Goal: Information Seeking & Learning: Learn about a topic

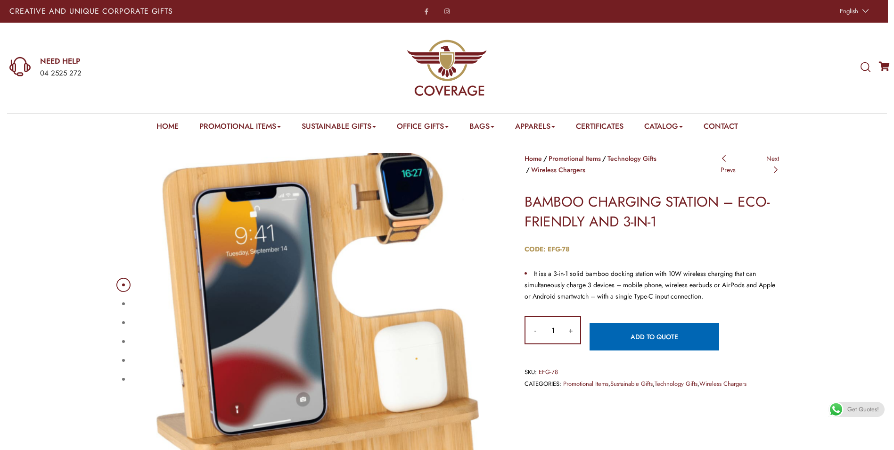
scroll to position [47, 0]
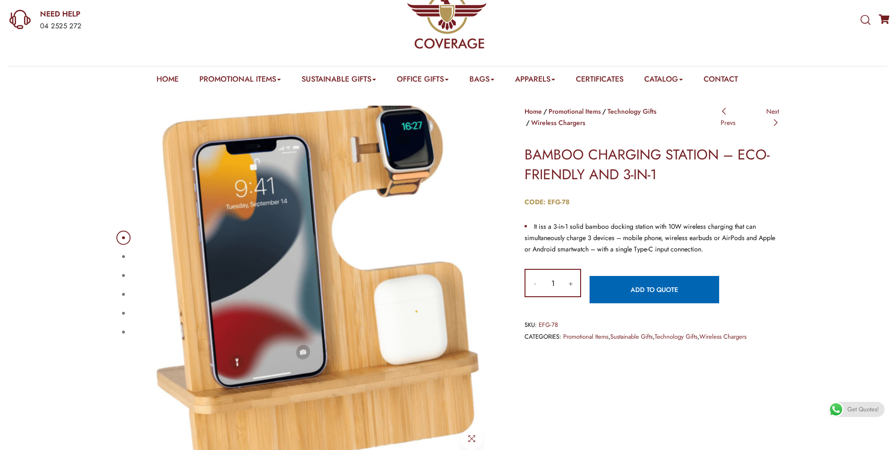
click at [122, 258] on button "2" at bounding box center [123, 256] width 3 height 3
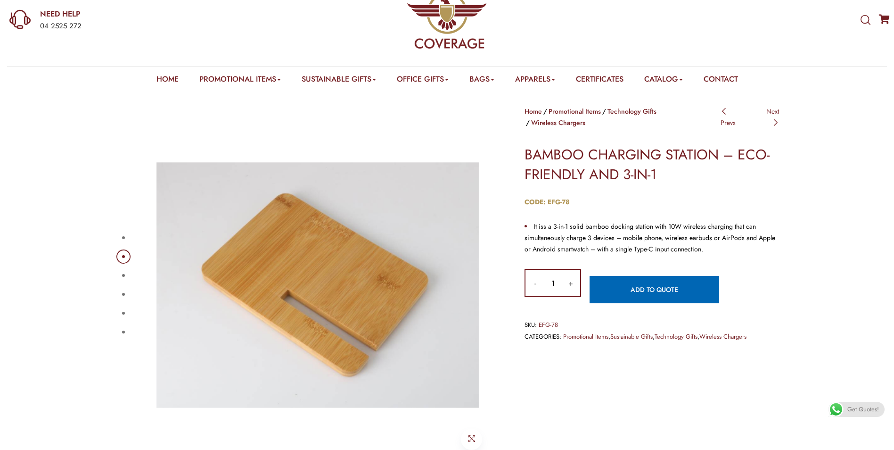
click at [122, 230] on ul "1 2 3 4 5 6" at bounding box center [122, 284] width 7 height 113
click at [124, 274] on button "3" at bounding box center [123, 275] width 3 height 3
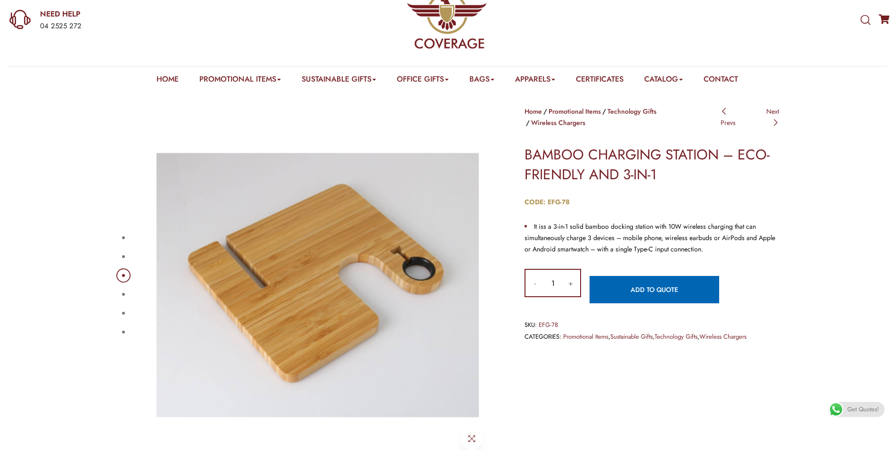
click at [122, 293] on button "4" at bounding box center [123, 294] width 3 height 3
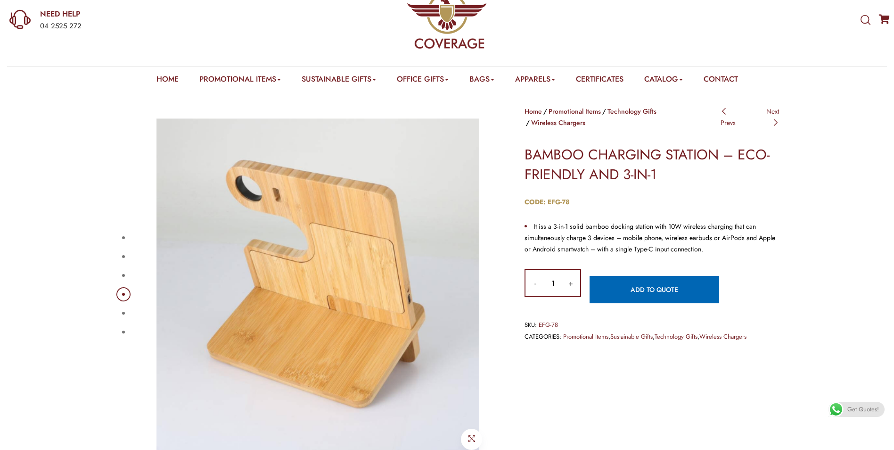
click at [125, 313] on button "5" at bounding box center [123, 313] width 3 height 3
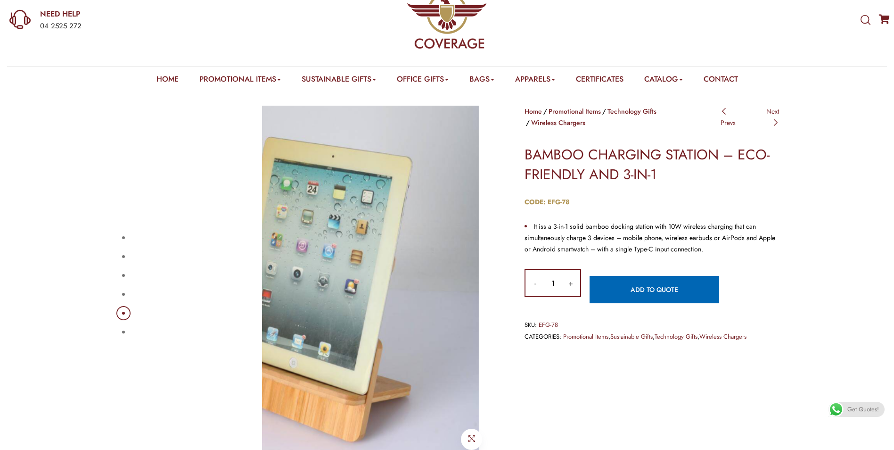
click at [131, 327] on div "1 2 3 4 5 6" at bounding box center [306, 285] width 382 height 358
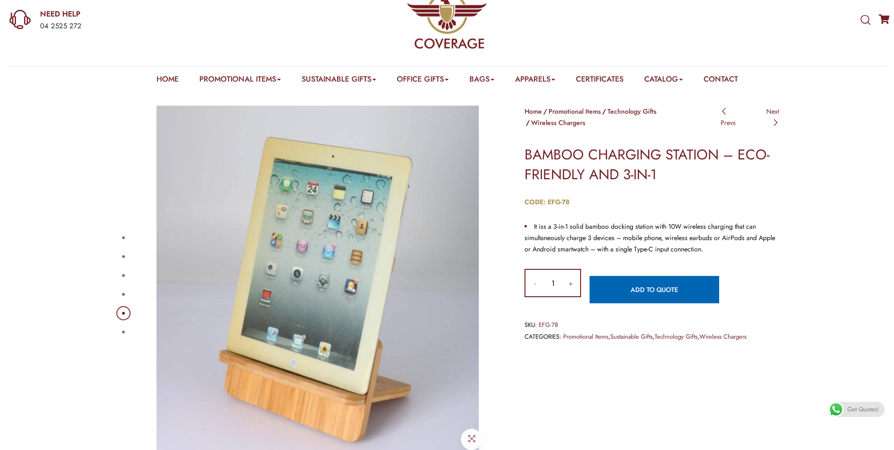
click at [121, 327] on ul "1 2 3 4 5 6" at bounding box center [122, 284] width 7 height 113
click at [122, 330] on button "6" at bounding box center [123, 331] width 3 height 3
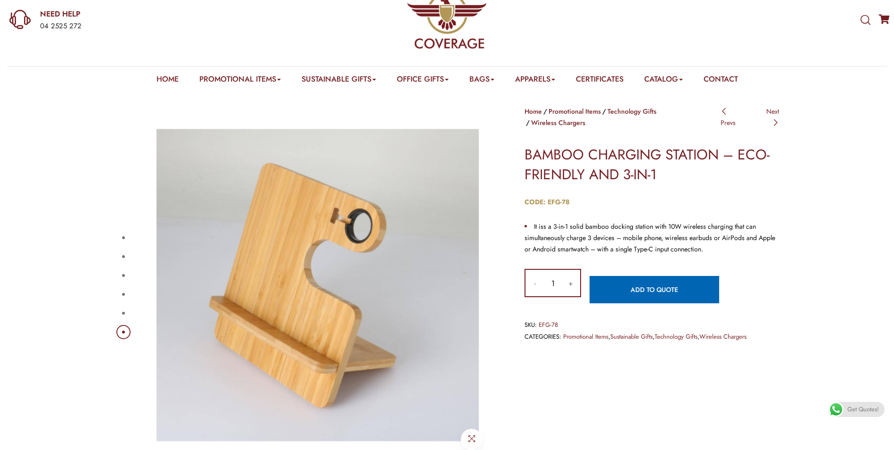
click at [125, 236] on button "1" at bounding box center [123, 237] width 3 height 3
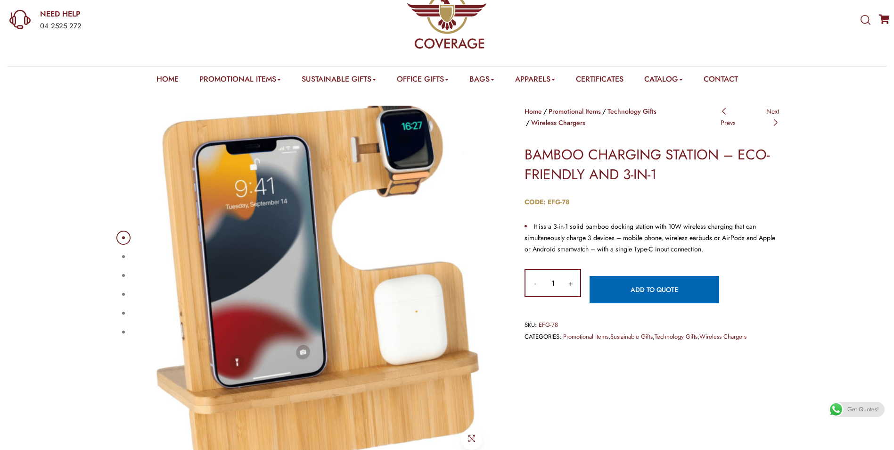
click at [122, 255] on button "2" at bounding box center [123, 256] width 3 height 3
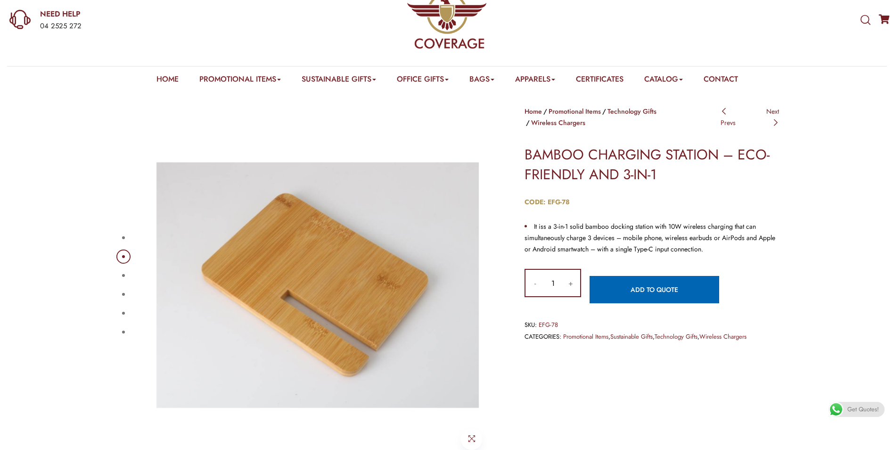
click at [123, 238] on button "1" at bounding box center [123, 237] width 3 height 3
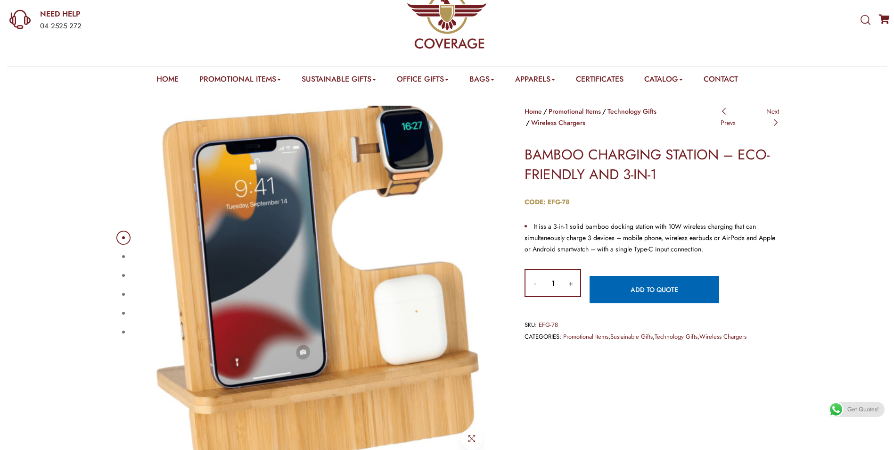
click at [125, 258] on button "2" at bounding box center [123, 256] width 3 height 3
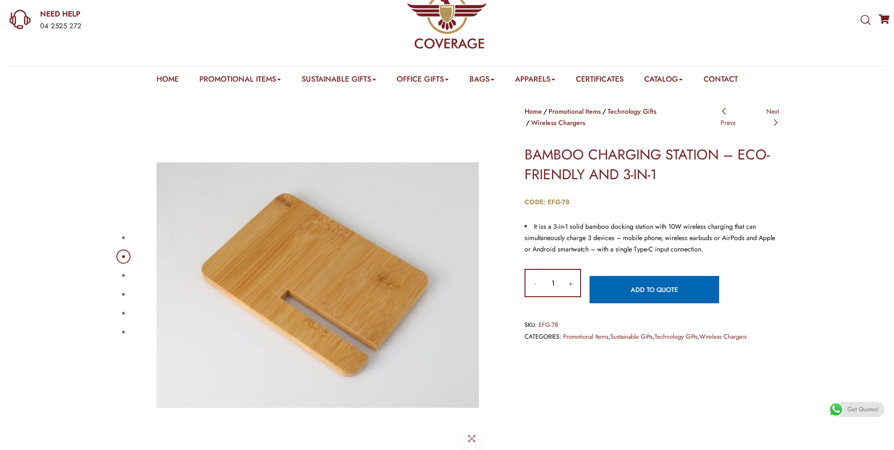
click at [111, 276] on div "1 2 3 4 5 6" at bounding box center [306, 285] width 396 height 358
click at [125, 274] on button "3" at bounding box center [123, 275] width 3 height 3
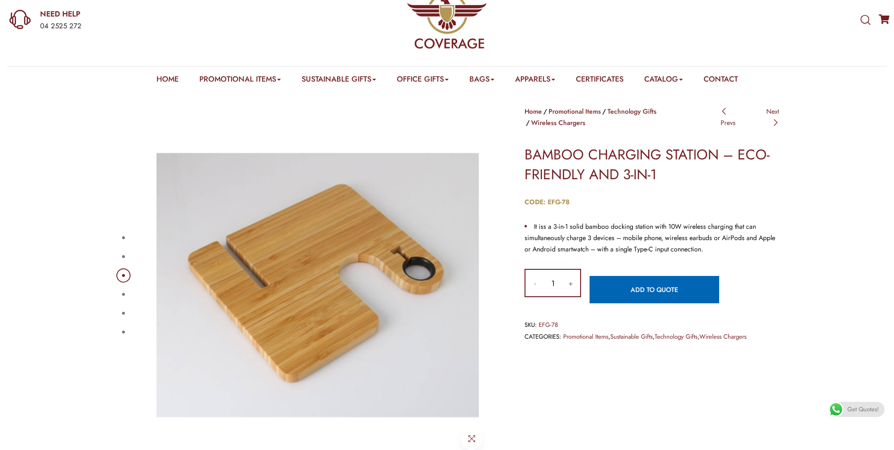
click at [122, 293] on button "4" at bounding box center [123, 294] width 3 height 3
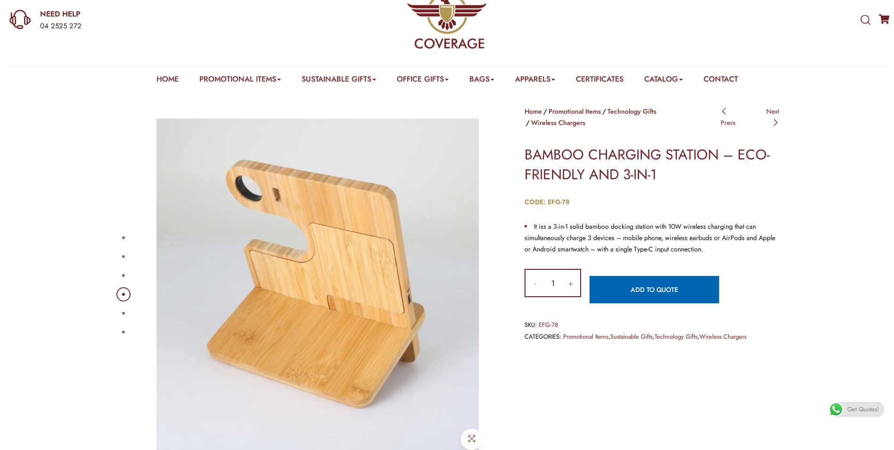
click at [139, 330] on img at bounding box center [318, 285] width 358 height 358
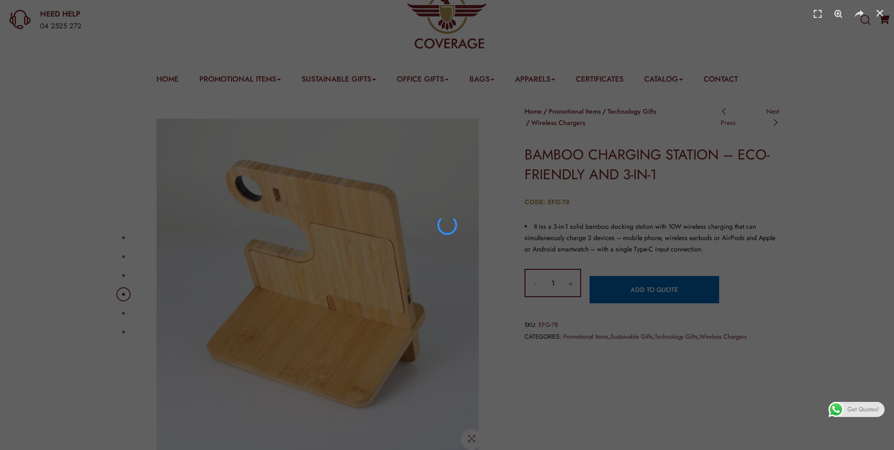
click at [127, 321] on div at bounding box center [447, 225] width 828 height 384
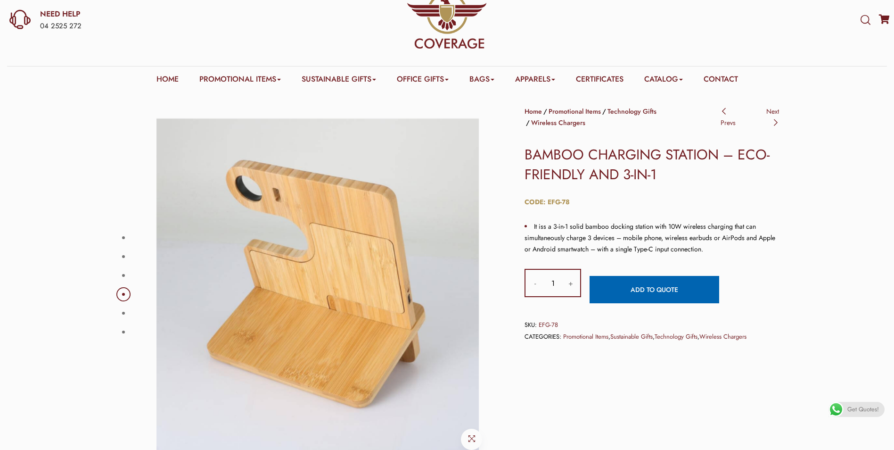
click at [125, 314] on button "5" at bounding box center [123, 313] width 3 height 3
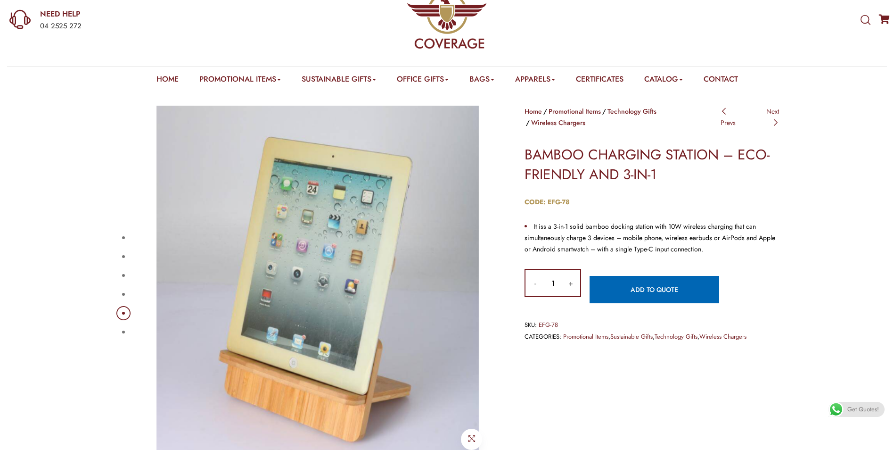
click at [124, 330] on button "6" at bounding box center [123, 331] width 3 height 3
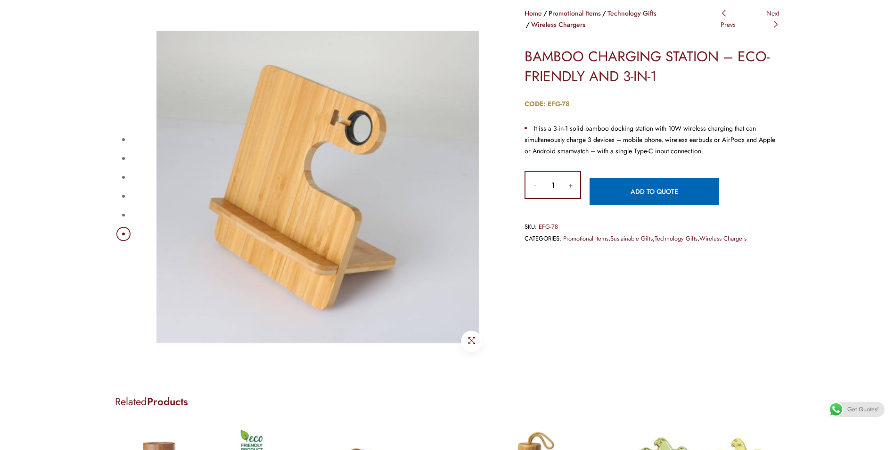
scroll to position [4, 0]
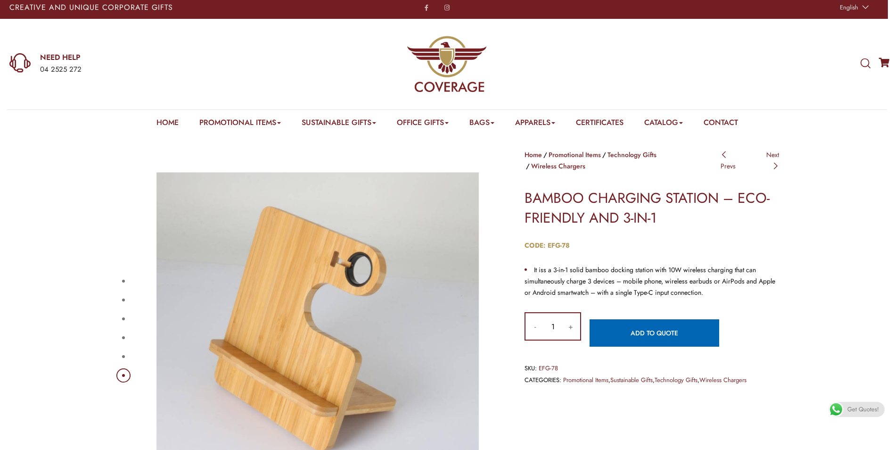
click at [122, 281] on button "1" at bounding box center [123, 280] width 3 height 3
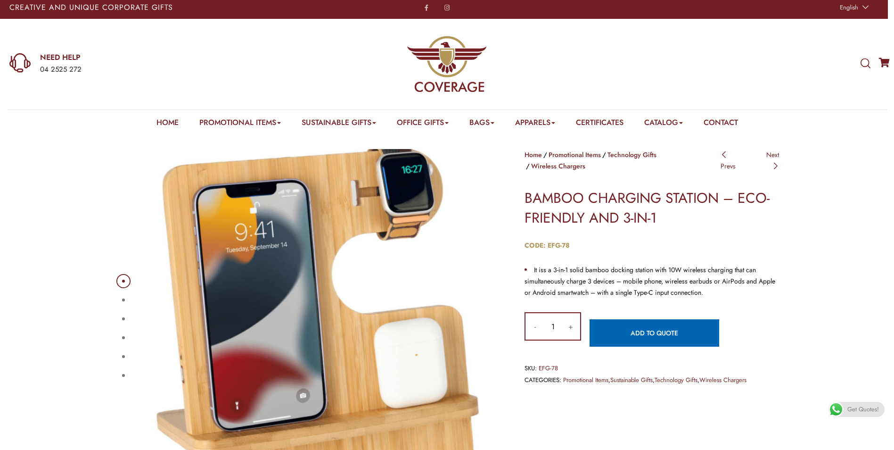
click at [122, 299] on button "2" at bounding box center [123, 299] width 3 height 3
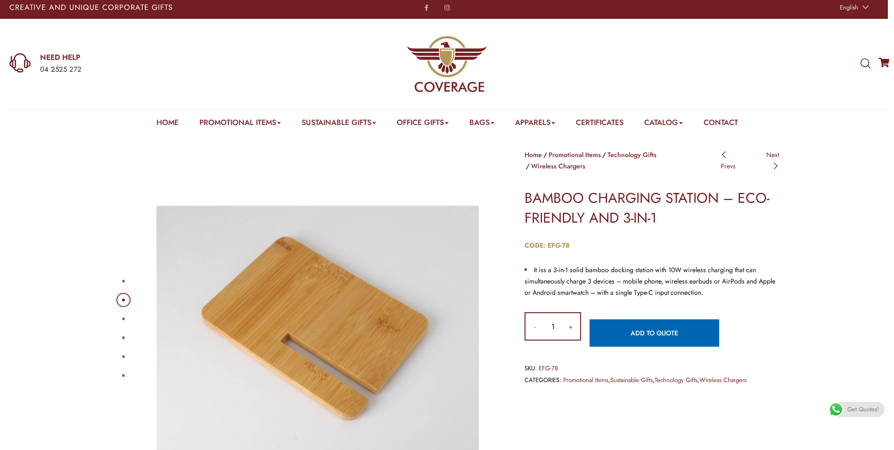
click at [122, 320] on button "3" at bounding box center [123, 318] width 3 height 3
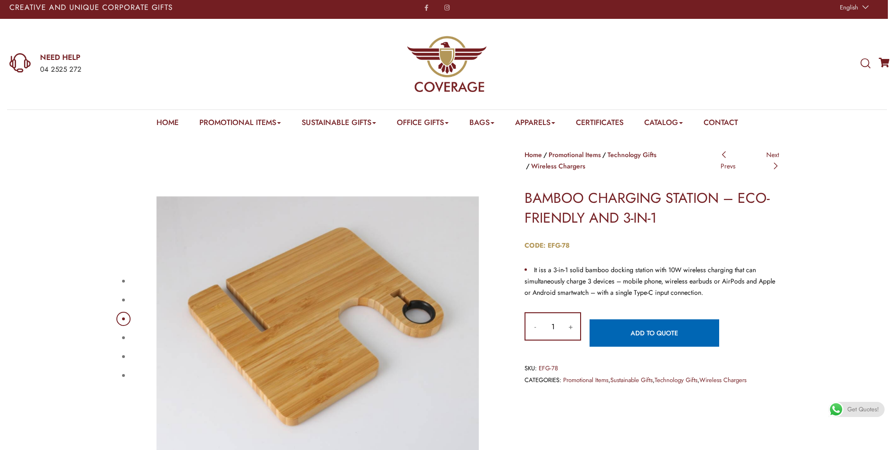
click at [122, 336] on button "4" at bounding box center [123, 337] width 3 height 3
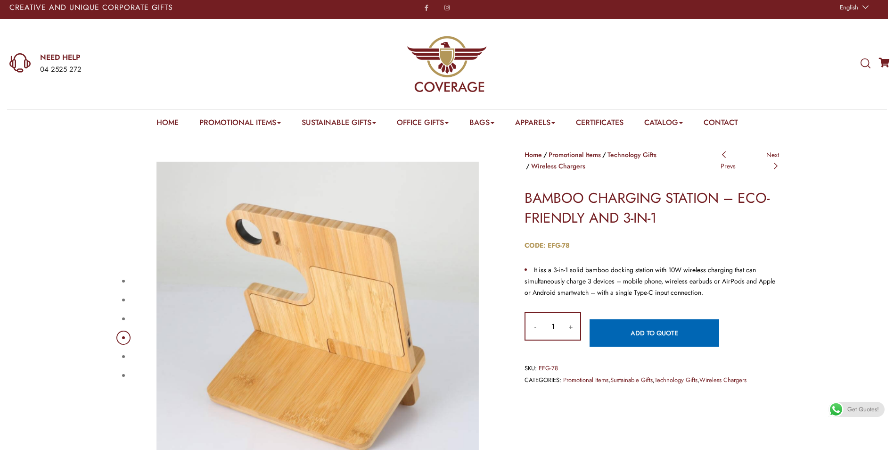
click at [122, 356] on button "5" at bounding box center [123, 356] width 3 height 3
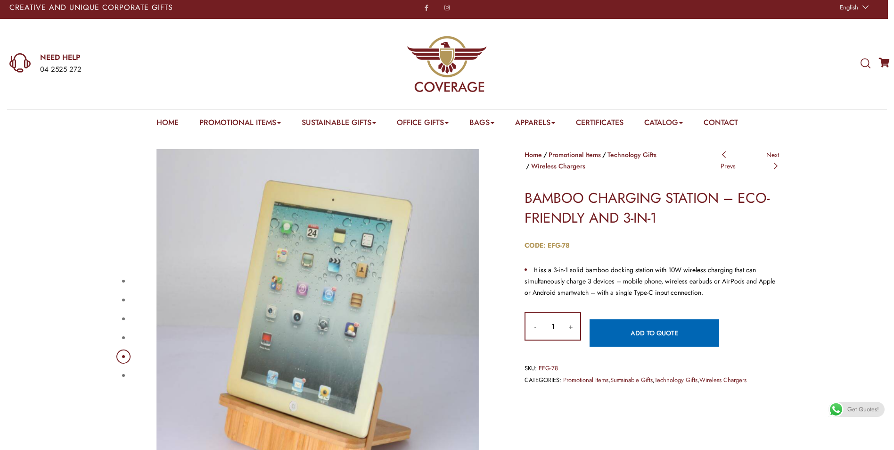
click at [123, 374] on button "6" at bounding box center [123, 375] width 3 height 3
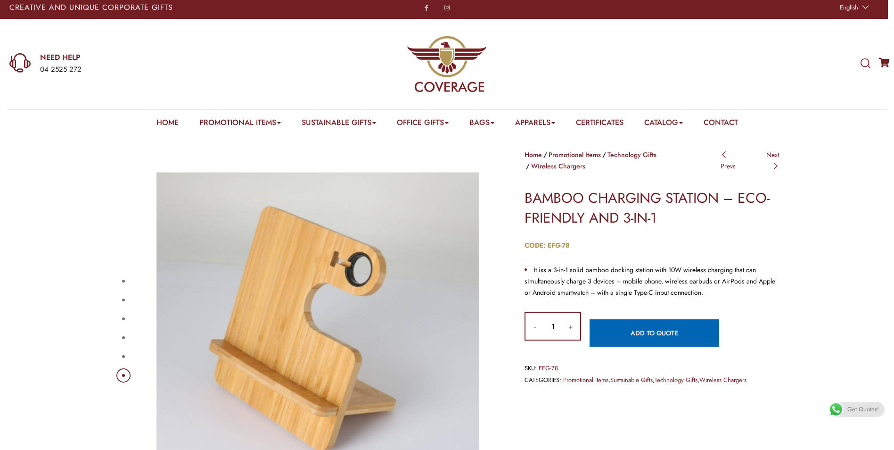
click at [124, 355] on button "5" at bounding box center [123, 356] width 3 height 3
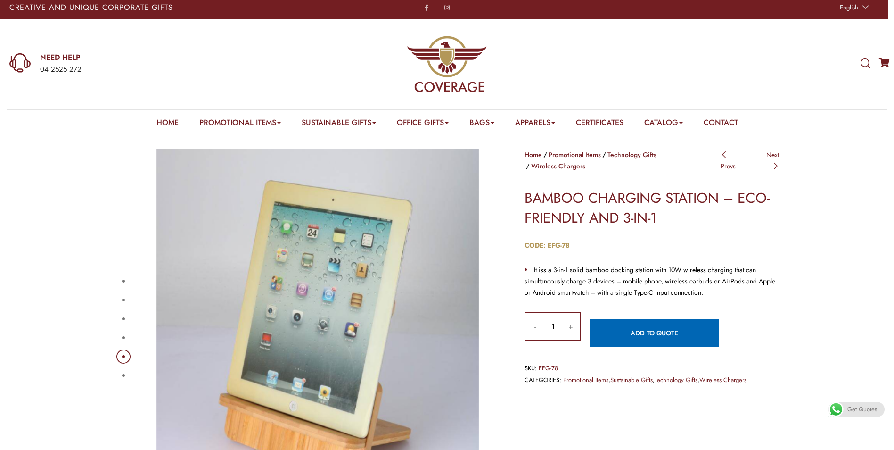
click at [122, 337] on button "4" at bounding box center [123, 337] width 3 height 3
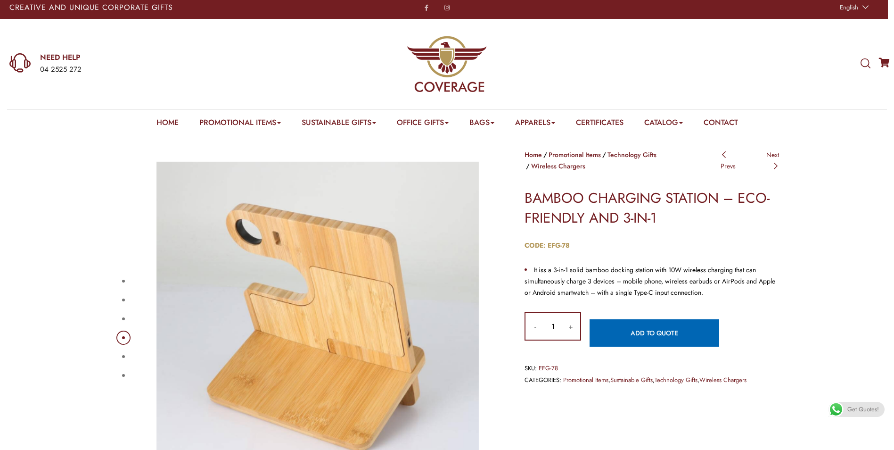
click at [124, 317] on button "3" at bounding box center [123, 318] width 3 height 3
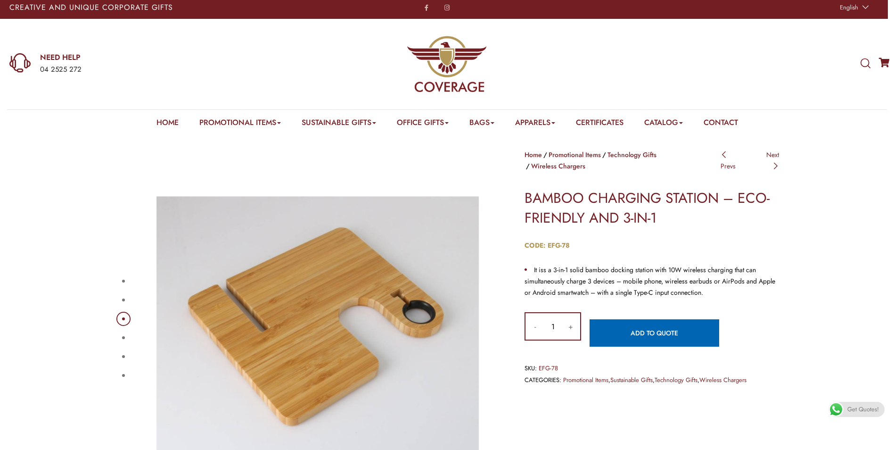
click at [117, 292] on div "1 2 3 4 5 6" at bounding box center [306, 328] width 382 height 358
click at [122, 300] on button "2" at bounding box center [123, 299] width 3 height 3
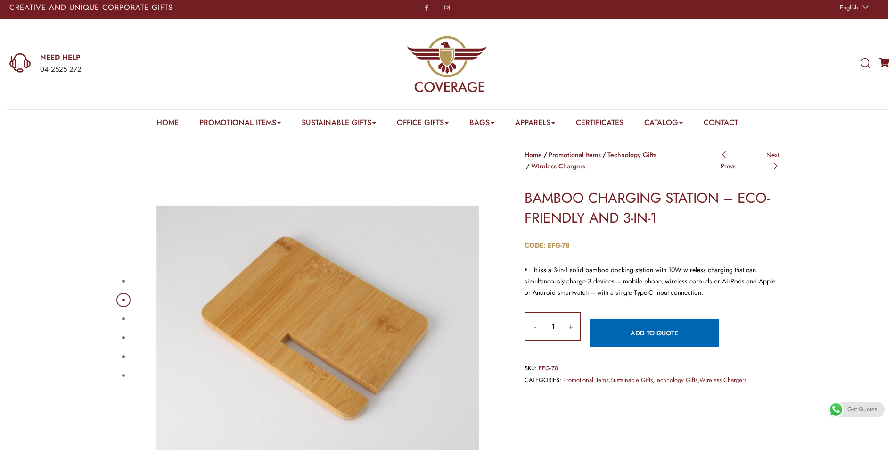
click at [122, 279] on button "1" at bounding box center [123, 280] width 3 height 3
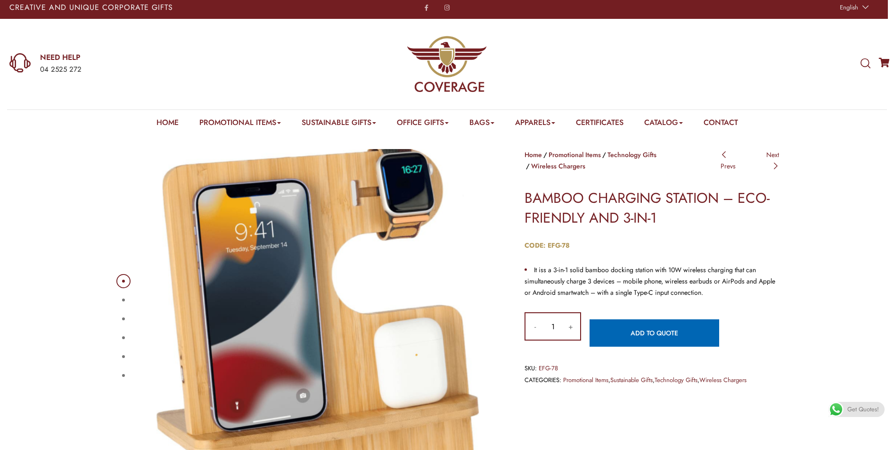
click at [122, 301] on button "2" at bounding box center [123, 299] width 3 height 3
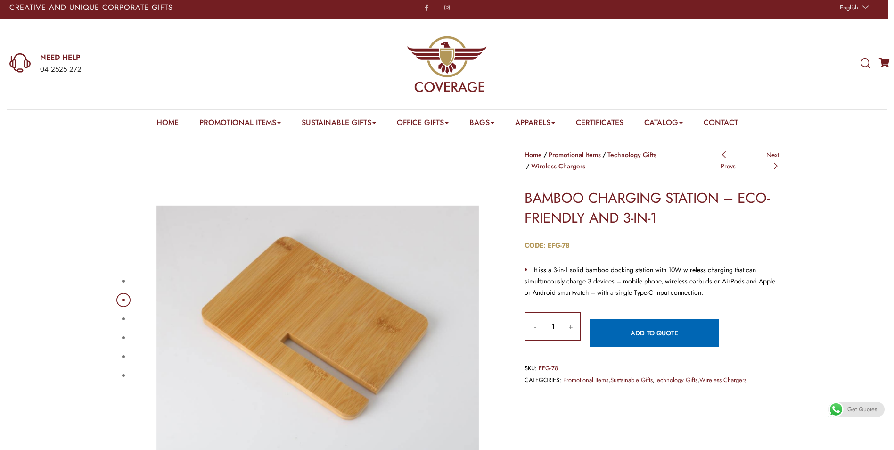
click at [122, 320] on button "3" at bounding box center [123, 318] width 3 height 3
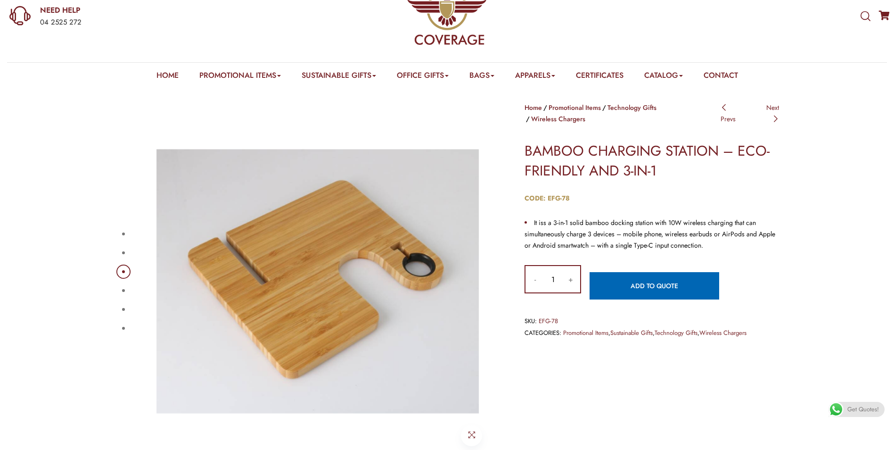
scroll to position [98, 0]
